Goal: Task Accomplishment & Management: Complete application form

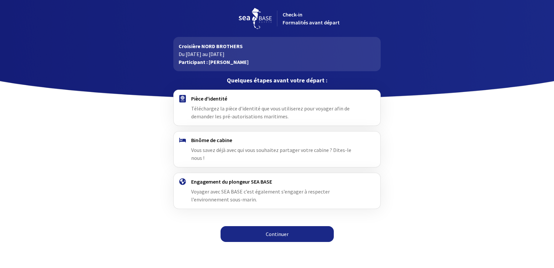
click at [257, 226] on link "Continuer" at bounding box center [276, 234] width 113 height 16
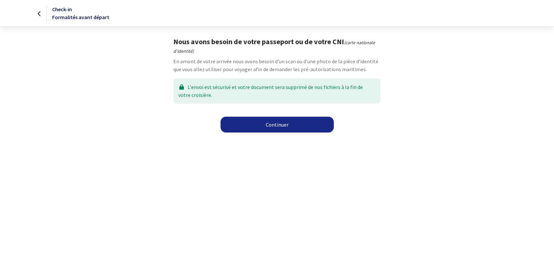
click at [280, 126] on link "Continuer" at bounding box center [276, 125] width 113 height 16
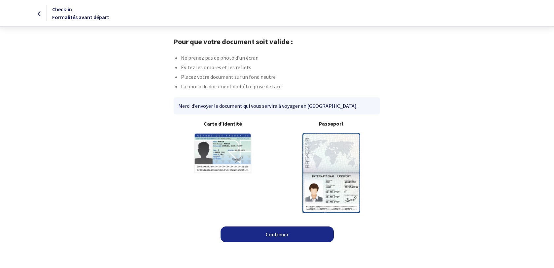
click at [337, 153] on img at bounding box center [331, 173] width 58 height 80
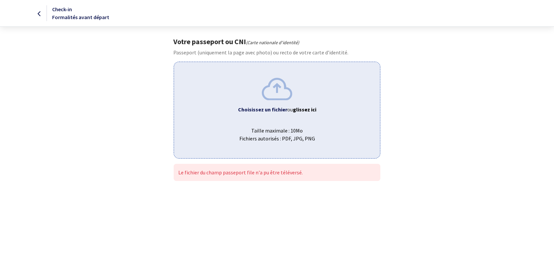
click at [297, 93] on div "Choisissez un fichier ou glissez ici Taille maximale : 10Mo Fichiers autorisés …" at bounding box center [277, 110] width 206 height 97
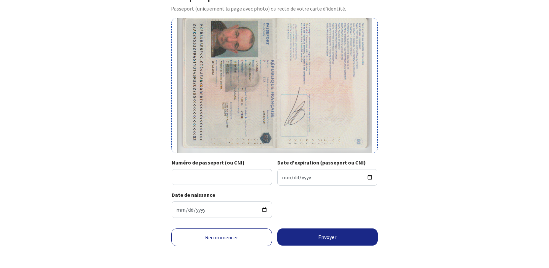
scroll to position [46, 0]
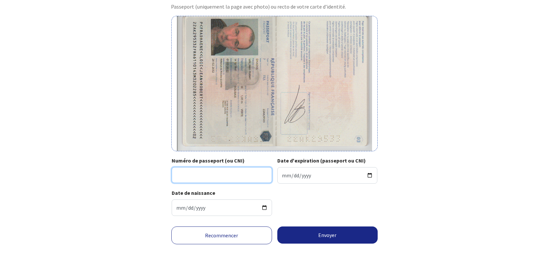
click at [200, 174] on input "Numéro de passeport (ou CNI)" at bounding box center [222, 175] width 100 height 16
type input "22AK29533"
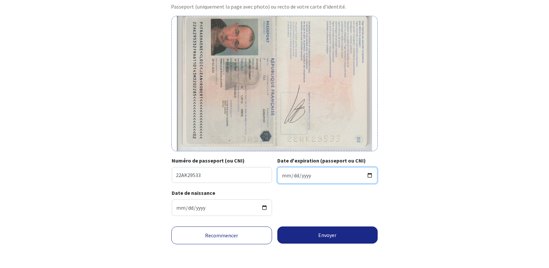
click at [286, 176] on input "Date d'expiration (passeport ou CNI)" at bounding box center [327, 175] width 100 height 17
click at [280, 176] on input "Date d'expiration (passeport ou CNI)" at bounding box center [327, 175] width 100 height 17
click at [282, 176] on input "Date d'expiration (passeport ou CNI)" at bounding box center [327, 175] width 100 height 17
type input "2032-02-28"
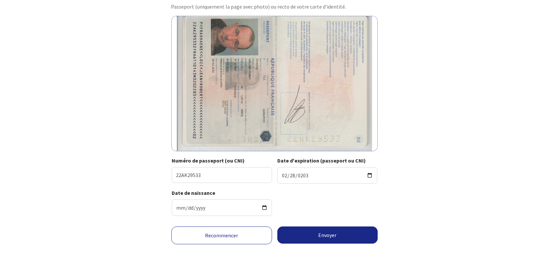
click at [311, 201] on div "Date de naissance 1961-10-14" at bounding box center [275, 205] width 206 height 32
click at [315, 236] on button "Envoyer" at bounding box center [327, 235] width 101 height 17
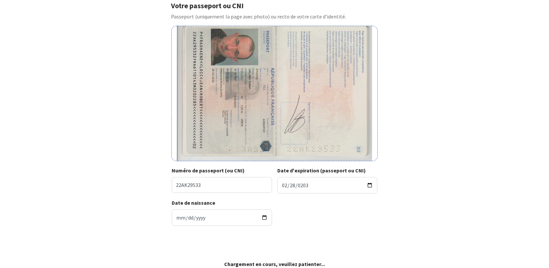
scroll to position [36, 0]
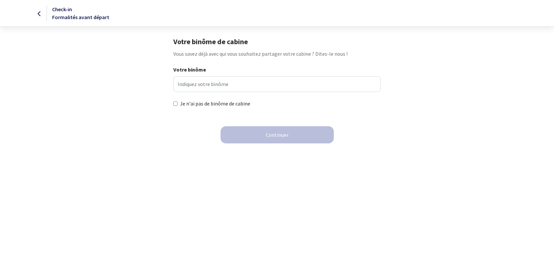
click at [173, 104] on div "Je n'ai pas de binôme de cabine" at bounding box center [276, 104] width 217 height 8
click at [177, 104] on input "Je n'ai pas de binôme de cabine" at bounding box center [175, 104] width 4 height 4
checkbox input "true"
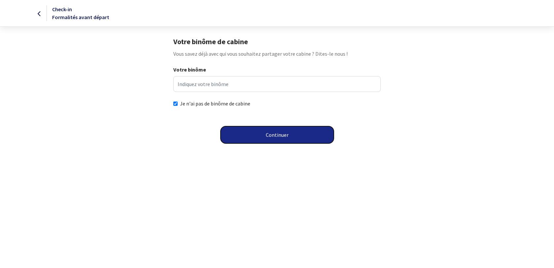
click at [250, 131] on button "Continuer" at bounding box center [276, 134] width 113 height 17
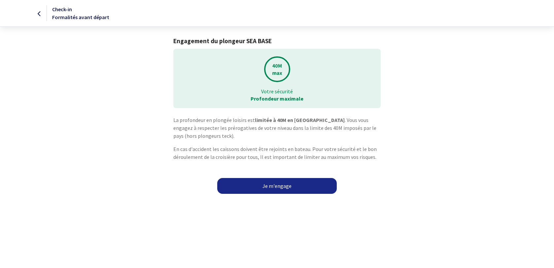
click at [267, 184] on link "Je m'engage" at bounding box center [276, 186] width 119 height 16
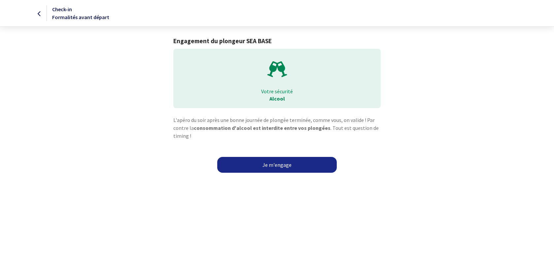
click at [270, 169] on link "Je m'engage" at bounding box center [276, 165] width 119 height 16
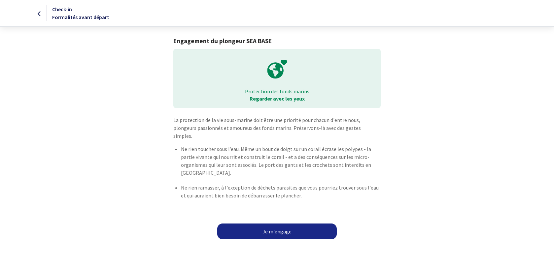
click at [271, 225] on link "Je m'engage" at bounding box center [276, 232] width 119 height 16
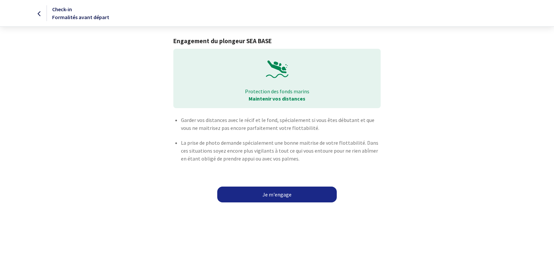
click at [279, 197] on link "Je m'engage" at bounding box center [276, 195] width 119 height 16
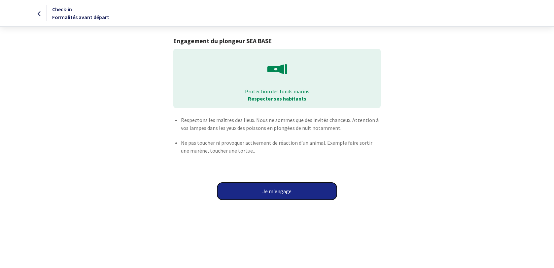
click at [269, 188] on button "Je m'engage" at bounding box center [276, 191] width 119 height 17
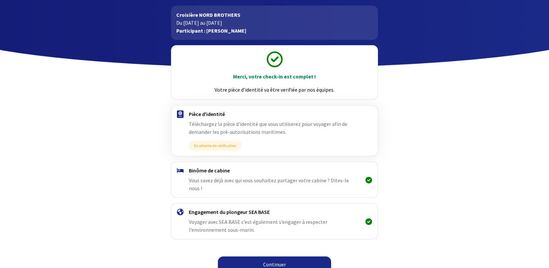
scroll to position [32, 0]
click at [282, 256] on link "Continuer" at bounding box center [274, 264] width 113 height 16
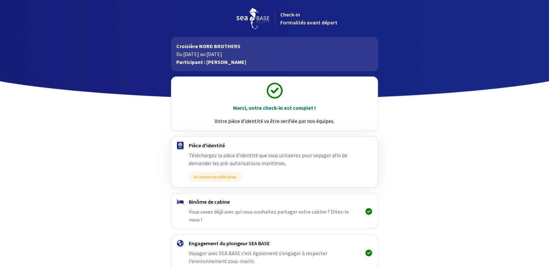
scroll to position [32, 0]
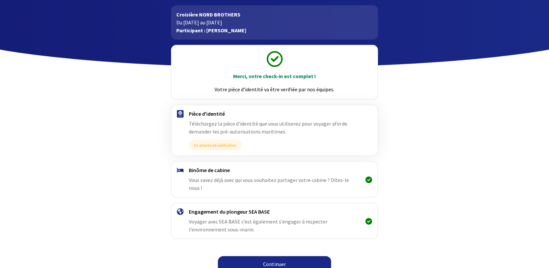
click at [271, 256] on link "Continuer" at bounding box center [274, 264] width 113 height 16
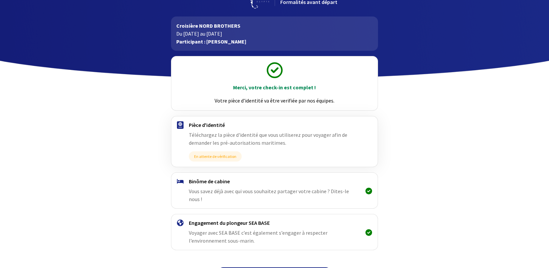
scroll to position [32, 0]
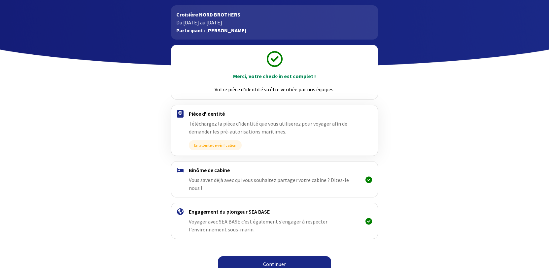
click at [265, 256] on link "Continuer" at bounding box center [274, 264] width 113 height 16
